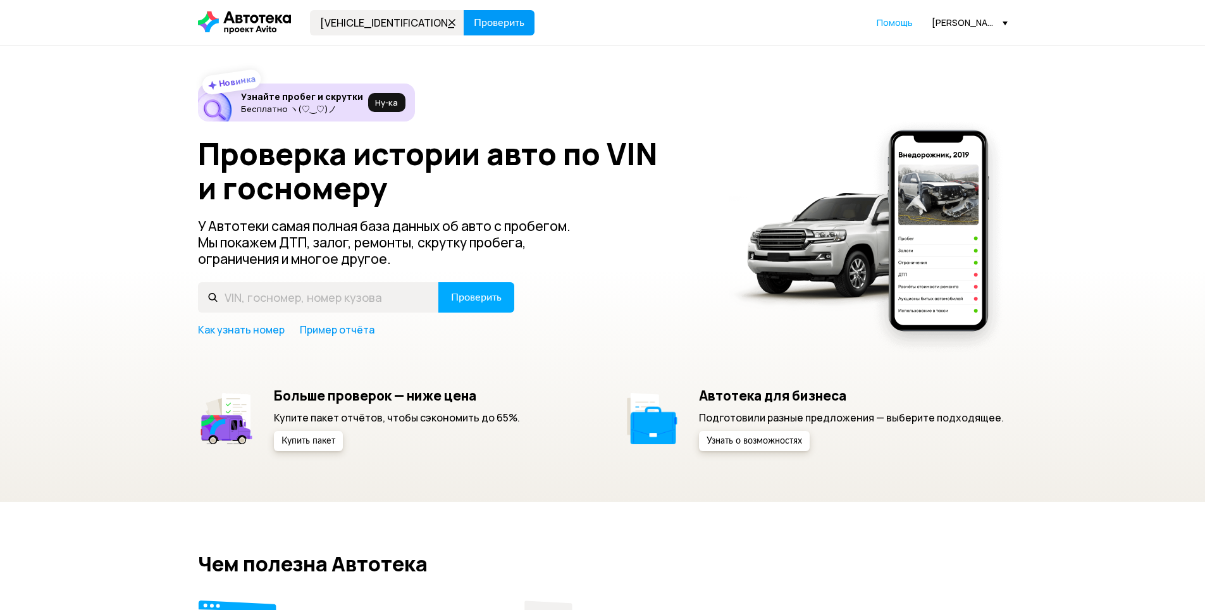
type input "[VEHICLE_IDENTIFICATION_NUMBER]"
click at [507, 18] on span "Проверить" at bounding box center [499, 23] width 51 height 10
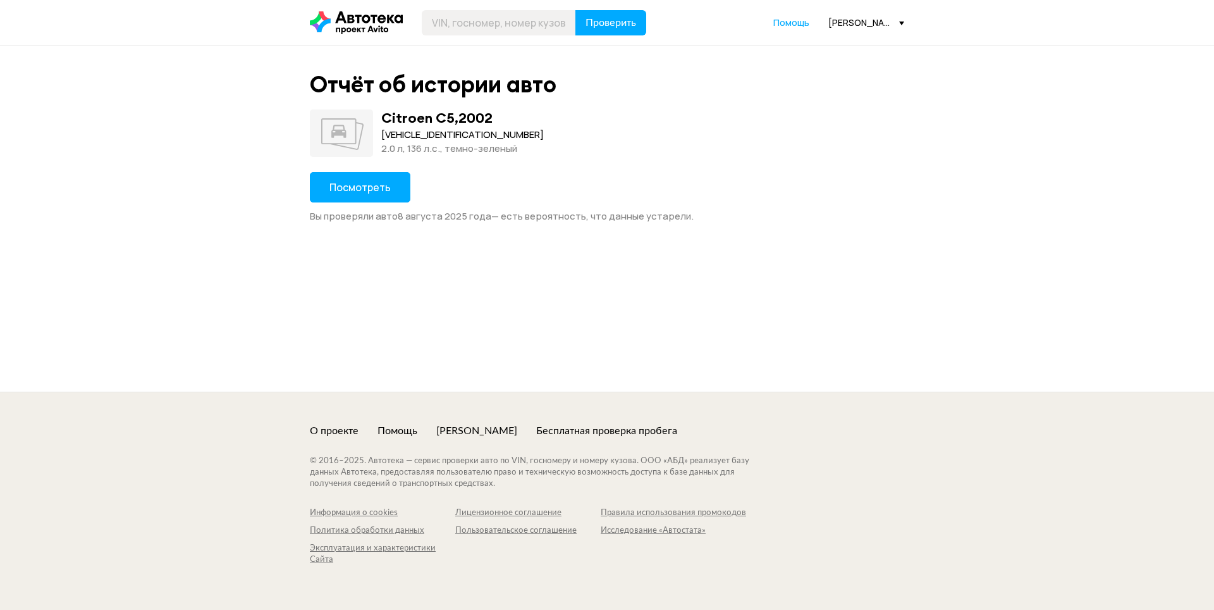
click at [379, 188] on span "Посмотреть" at bounding box center [360, 187] width 61 height 14
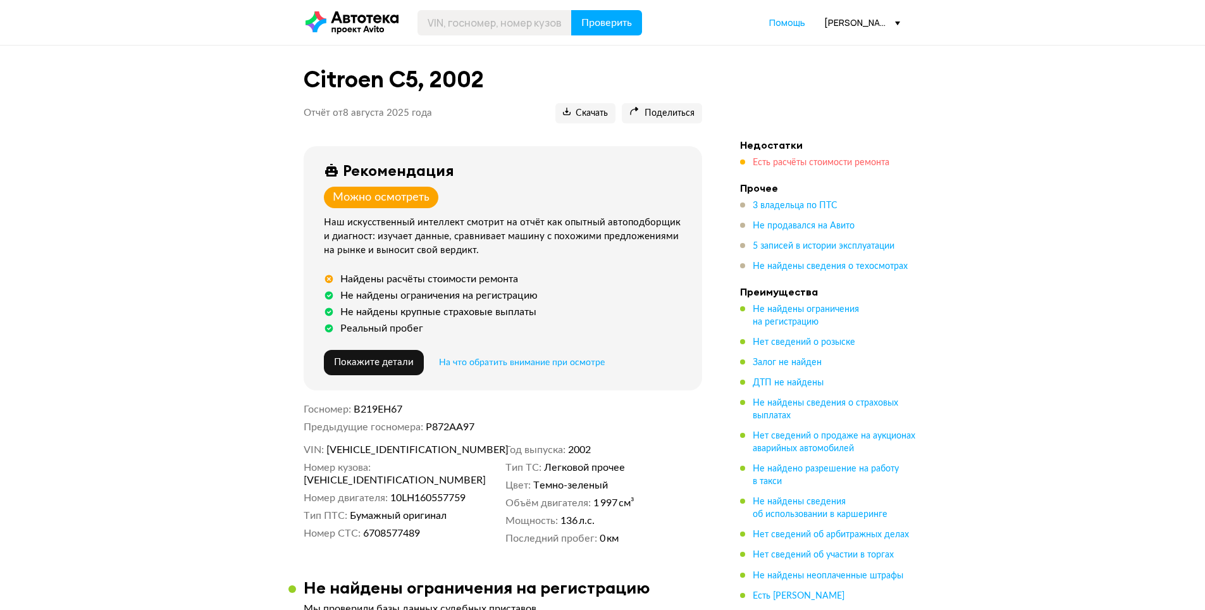
click at [836, 159] on span "Есть расчёты стоимости ремонта" at bounding box center [821, 162] width 137 height 9
click at [665, 114] on span "Поделиться" at bounding box center [661, 114] width 65 height 12
click at [458, 27] on input "text" at bounding box center [494, 22] width 154 height 25
paste input "[VEHICLE_IDENTIFICATION_NUMBER]"
type input "[VEHICLE_IDENTIFICATION_NUMBER]"
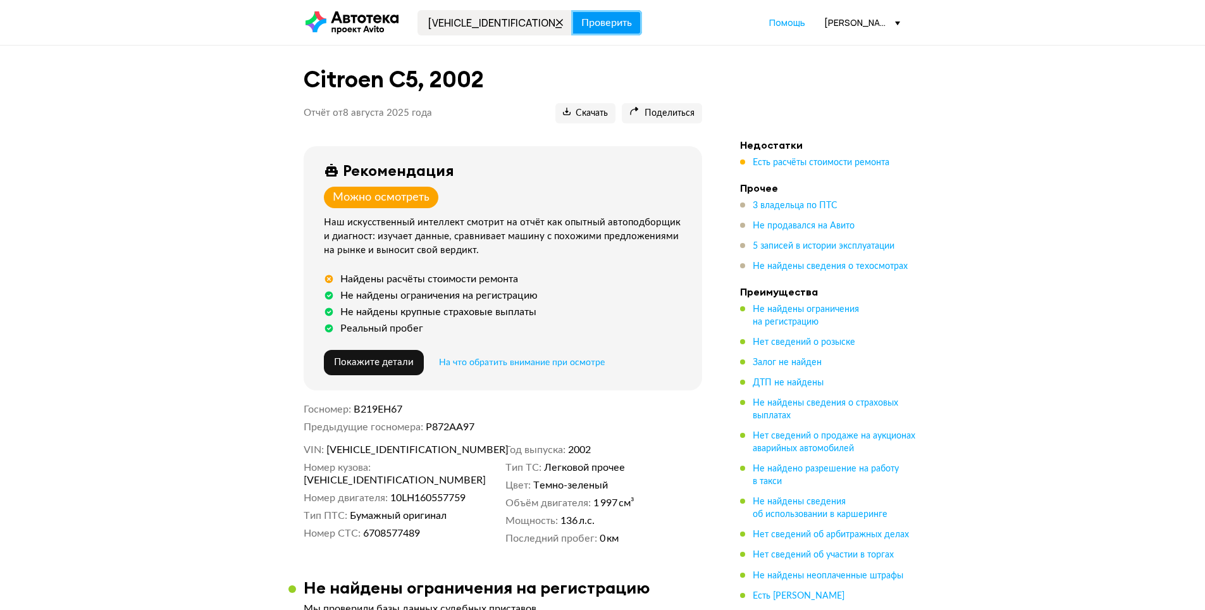
click at [622, 28] on span "Проверить" at bounding box center [606, 23] width 51 height 10
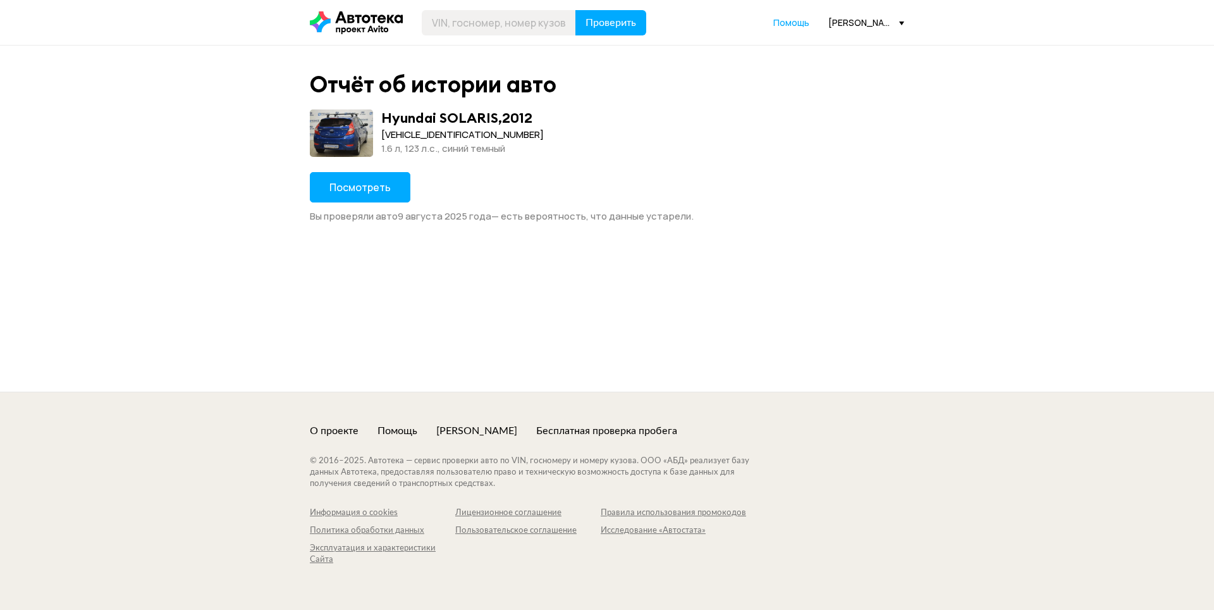
click at [367, 196] on button "Посмотреть" at bounding box center [360, 187] width 101 height 30
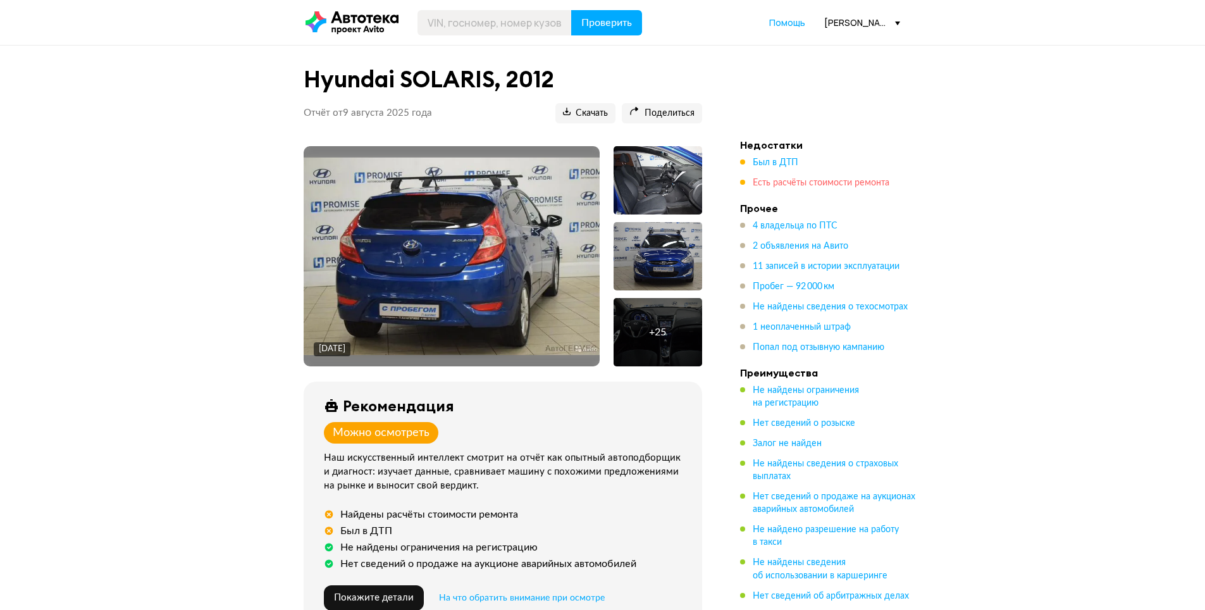
click at [782, 179] on span "Есть расчёты стоимости ремонта" at bounding box center [821, 182] width 137 height 9
click at [676, 115] on span "Поделиться" at bounding box center [661, 114] width 65 height 12
click at [446, 35] on header "Проверить Помощь [EMAIL_ADDRESS][DOMAIN_NAME]" at bounding box center [602, 22] width 1205 height 45
click at [449, 29] on input "text" at bounding box center [494, 22] width 154 height 25
paste input "[VEHICLE_IDENTIFICATION_NUMBER]"
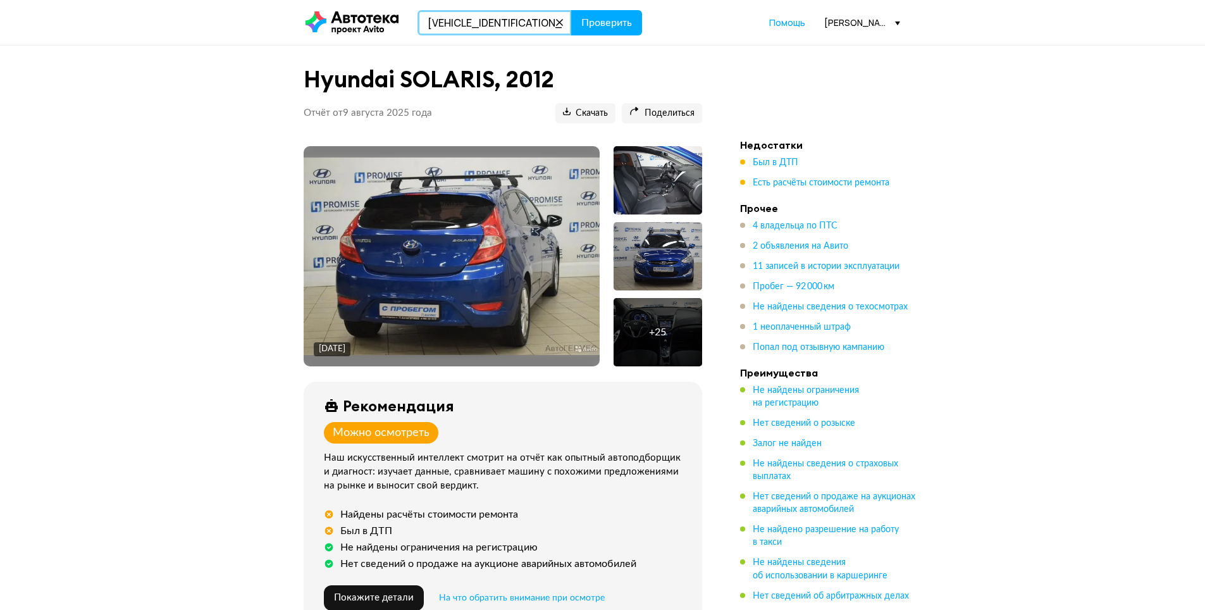
type input "[VEHICLE_IDENTIFICATION_NUMBER]"
click at [646, 7] on header "[VEHICLE_IDENTIFICATION_NUMBER] Проверить Помощь [PERSON_NAME][EMAIL_ADDRESS][D…" at bounding box center [602, 22] width 1205 height 45
click at [626, 20] on span "Проверить" at bounding box center [606, 23] width 51 height 10
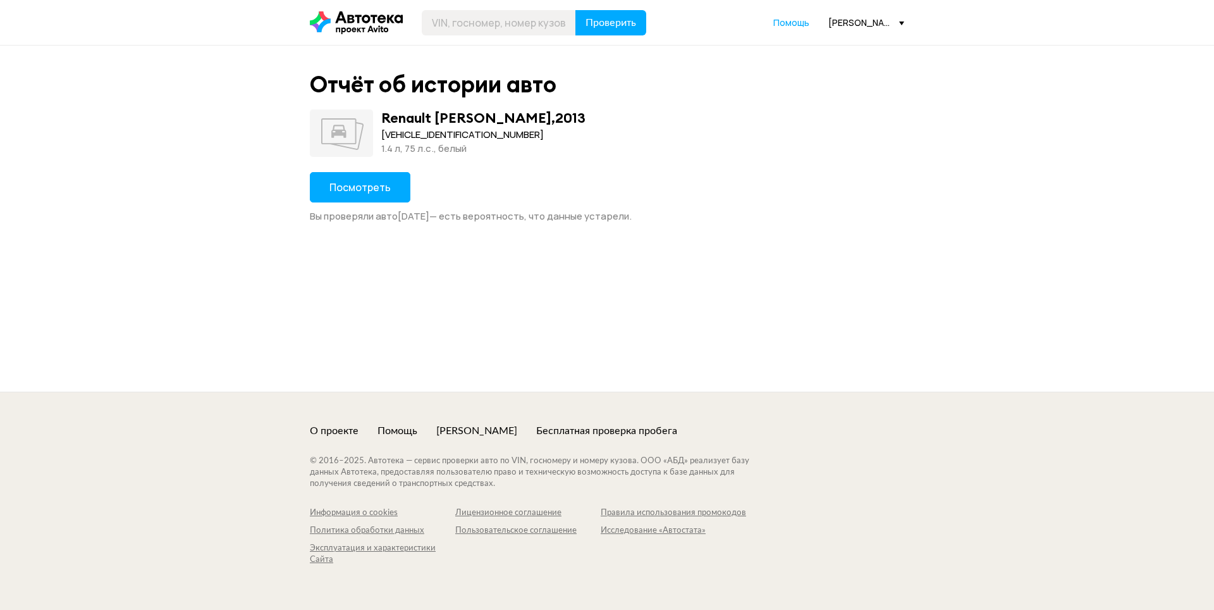
click at [373, 179] on button "Посмотреть" at bounding box center [360, 187] width 101 height 30
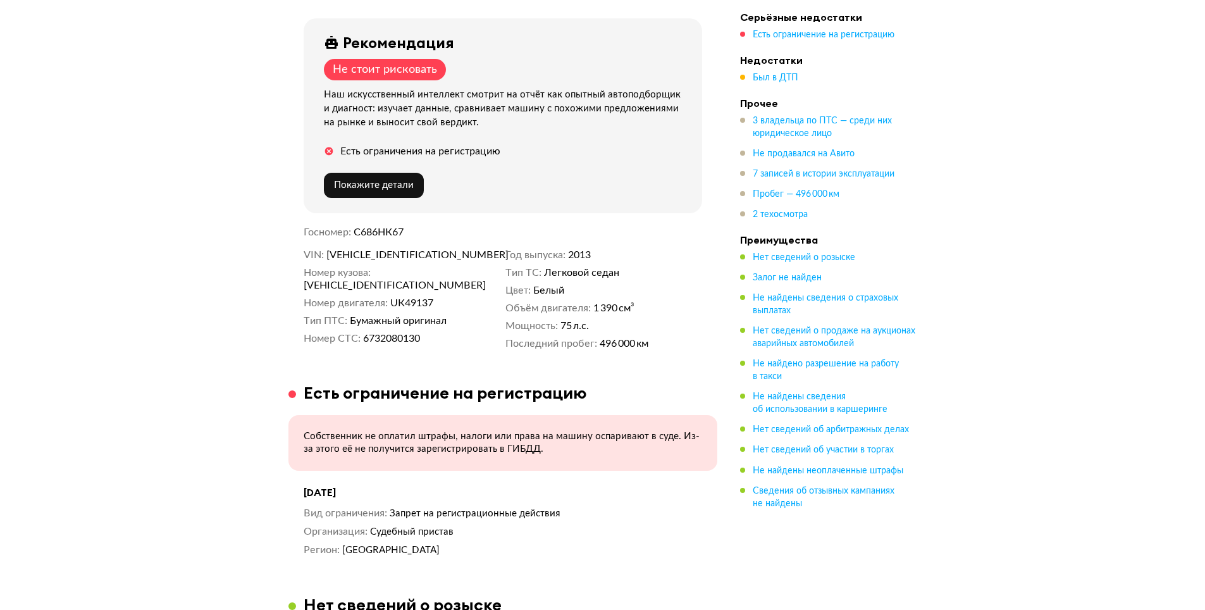
scroll to position [443, 0]
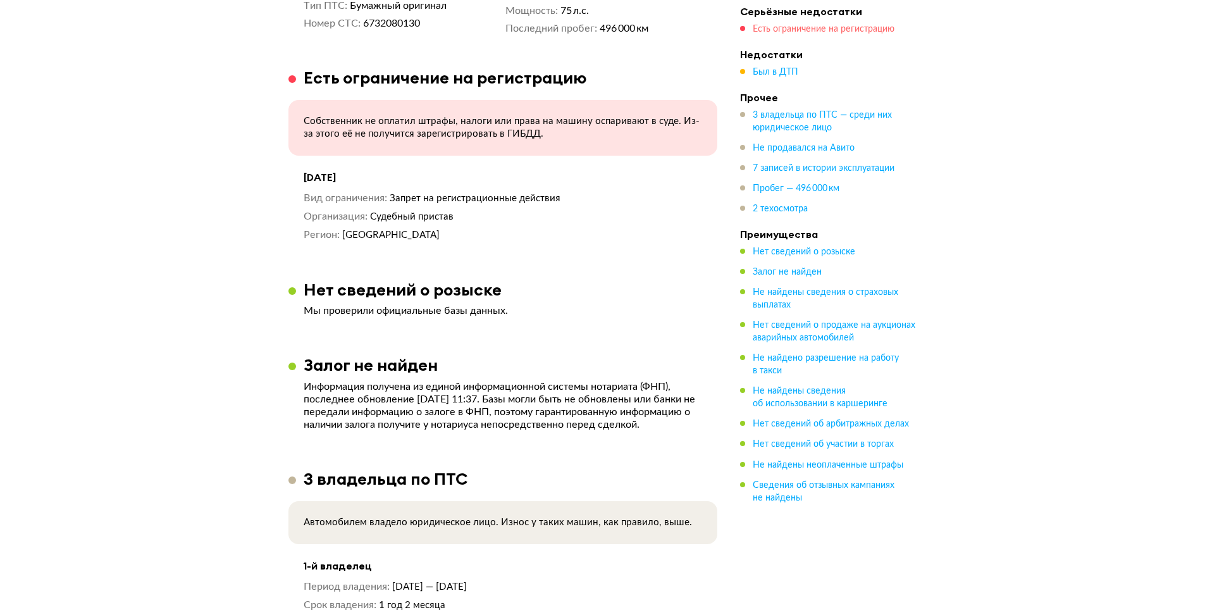
click at [804, 26] on span "Есть ограничение на регистрацию" at bounding box center [824, 29] width 142 height 9
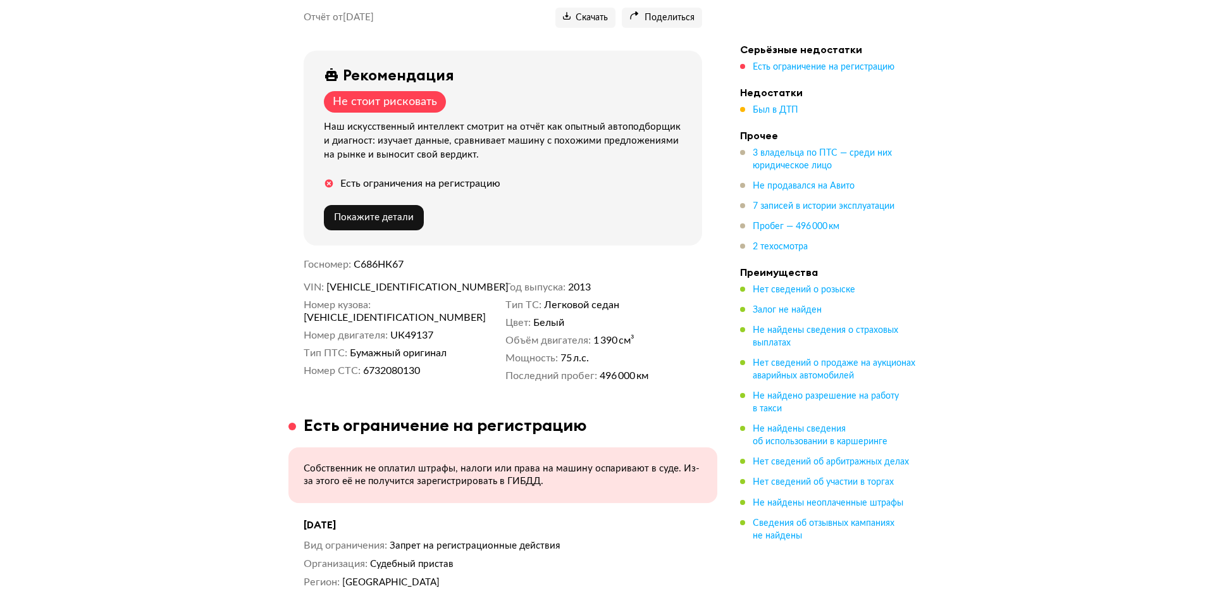
scroll to position [0, 0]
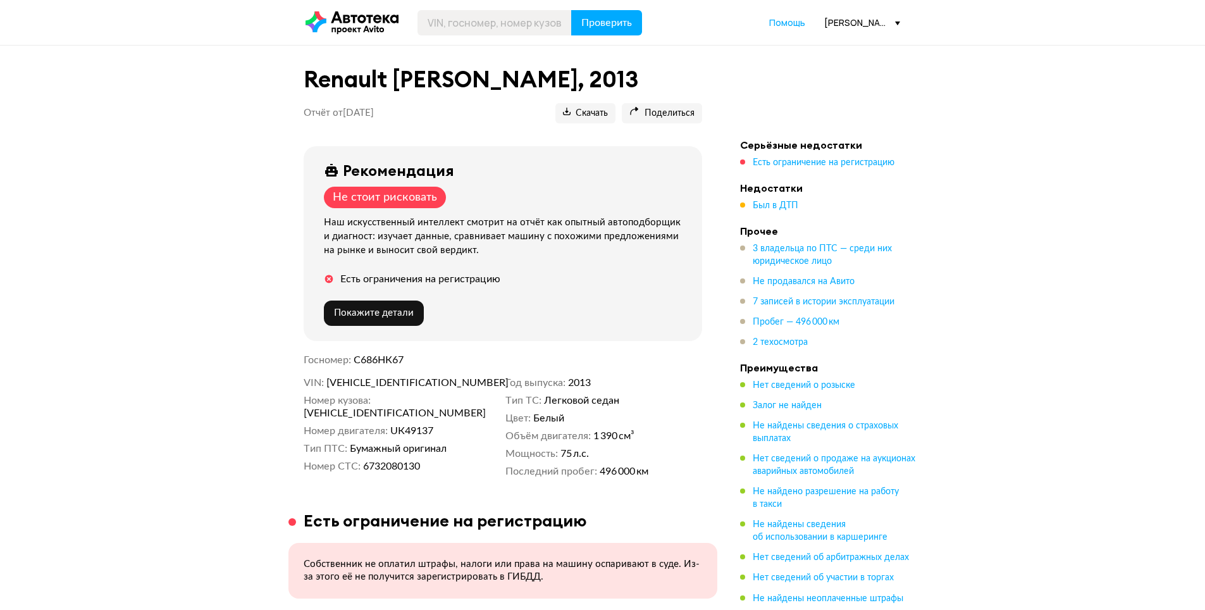
click at [358, 384] on span "[VEHICLE_IDENTIFICATION_NUMBER]" at bounding box center [398, 382] width 145 height 13
copy span "[VEHICLE_IDENTIFICATION_NUMBER]"
click at [547, 23] on input "text" at bounding box center [494, 22] width 154 height 25
paste input "[VEHICLE_IDENTIFICATION_NUMBER]"
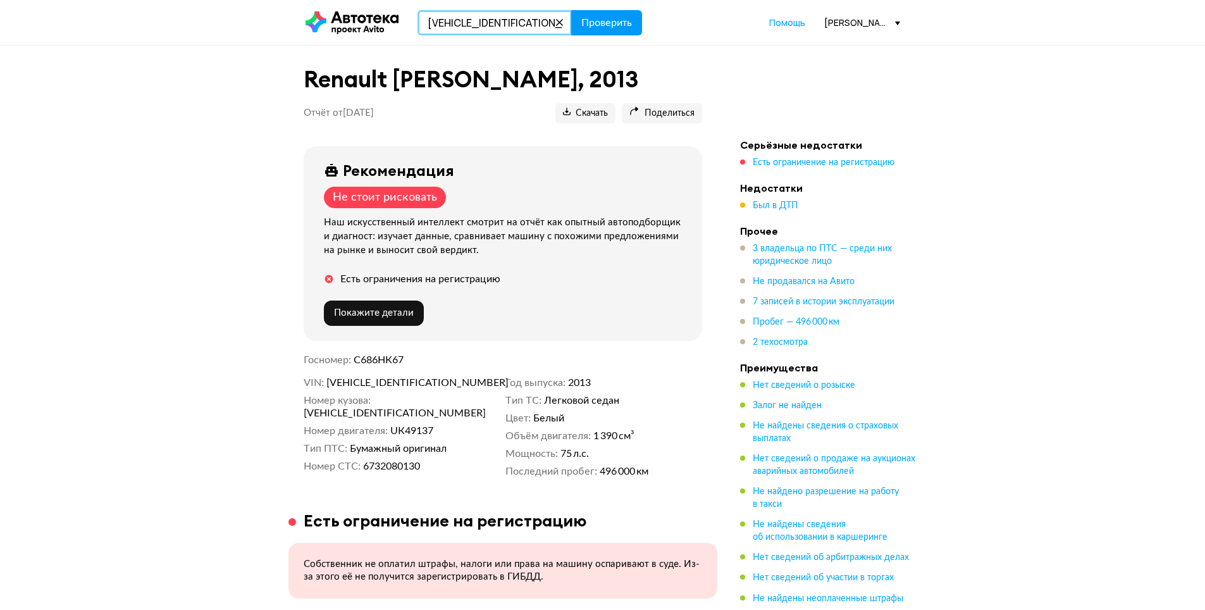
type input "[VEHICLE_IDENTIFICATION_NUMBER]"
click at [626, 19] on span "Проверить" at bounding box center [606, 23] width 51 height 10
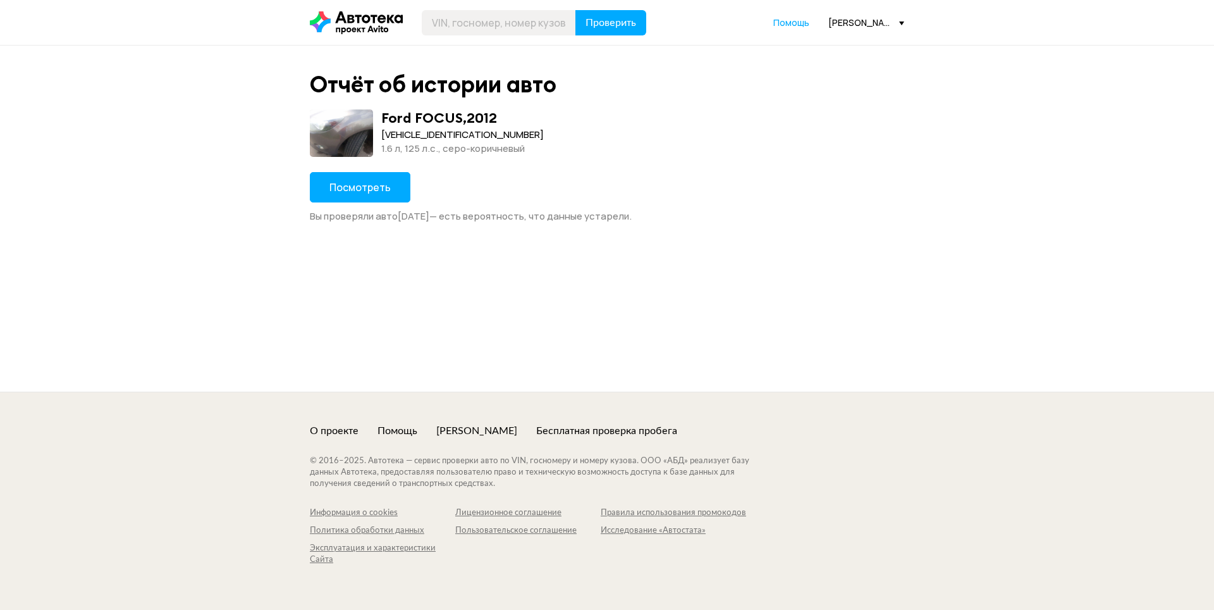
click at [323, 201] on button "Посмотреть" at bounding box center [360, 187] width 101 height 30
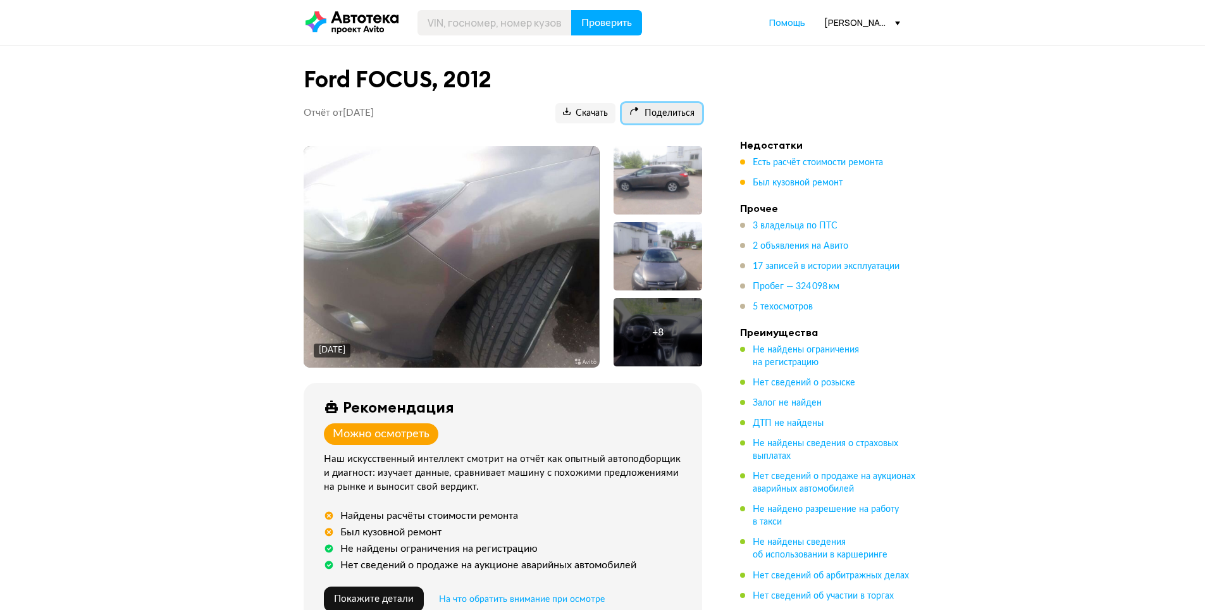
click at [675, 111] on span "Поделиться" at bounding box center [661, 114] width 65 height 12
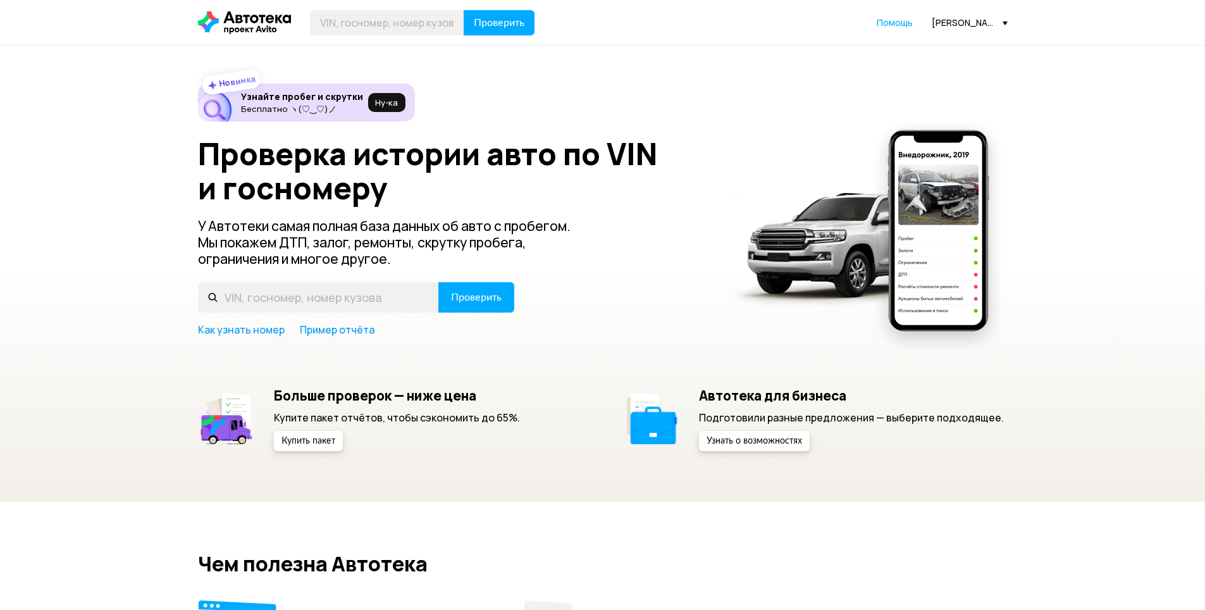
click at [388, 30] on input "text" at bounding box center [387, 22] width 154 height 25
type input "[VEHICLE_IDENTIFICATION_NUMBER]"
click at [503, 25] on span "Проверить" at bounding box center [499, 23] width 51 height 10
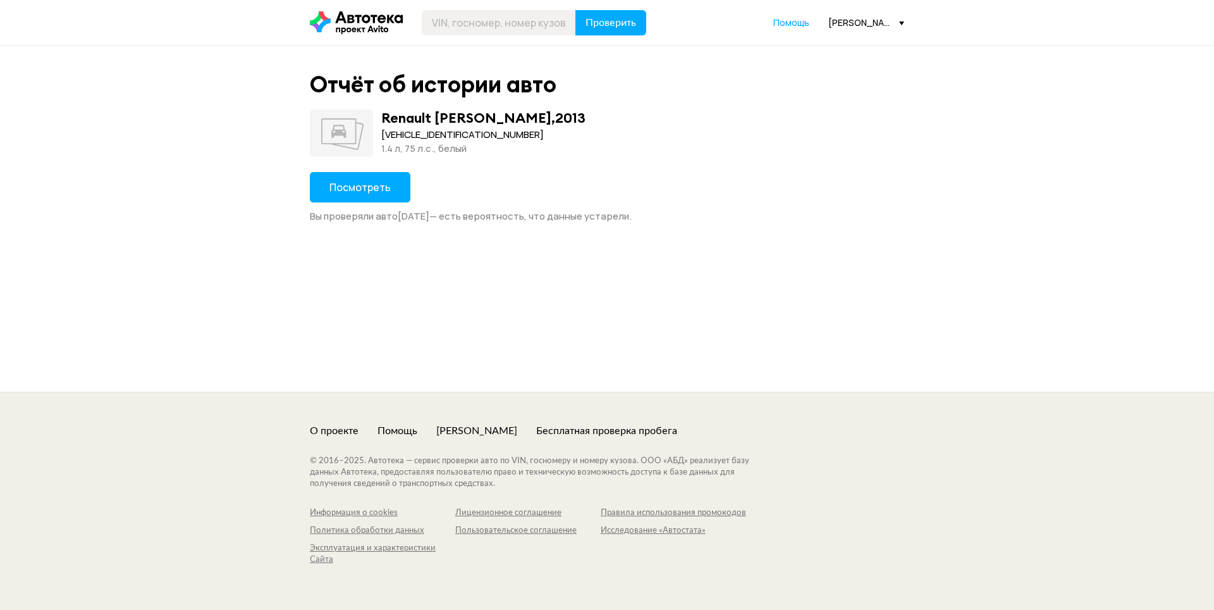
click at [376, 180] on span "Посмотреть" at bounding box center [360, 187] width 61 height 14
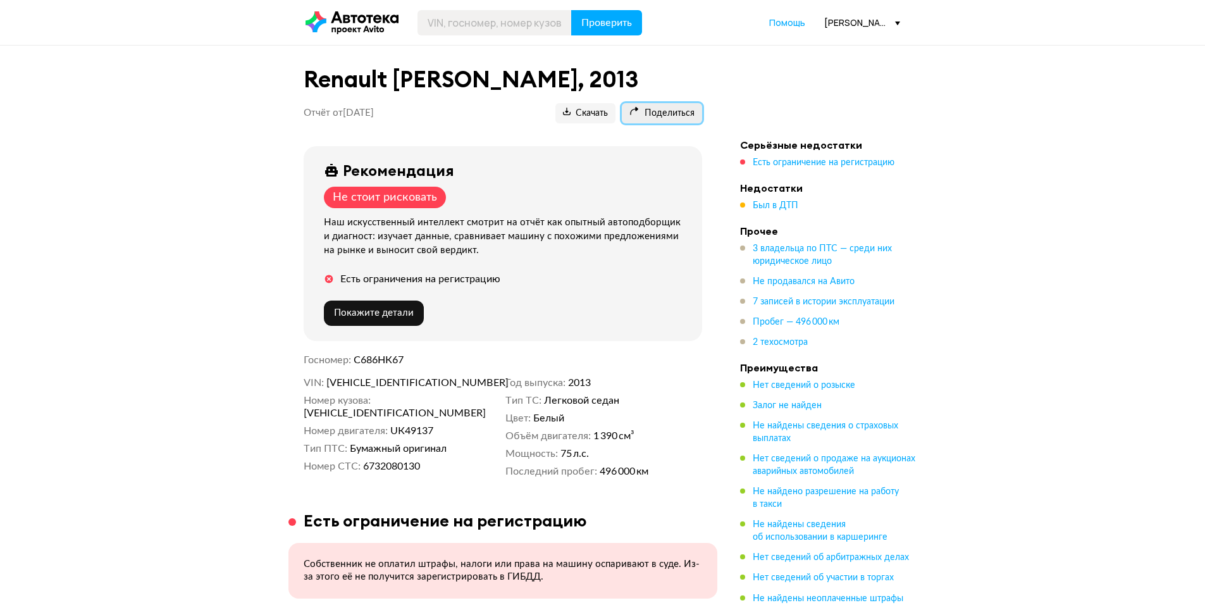
click at [670, 118] on span "Поделиться" at bounding box center [661, 114] width 65 height 12
